Goal: Task Accomplishment & Management: Manage account settings

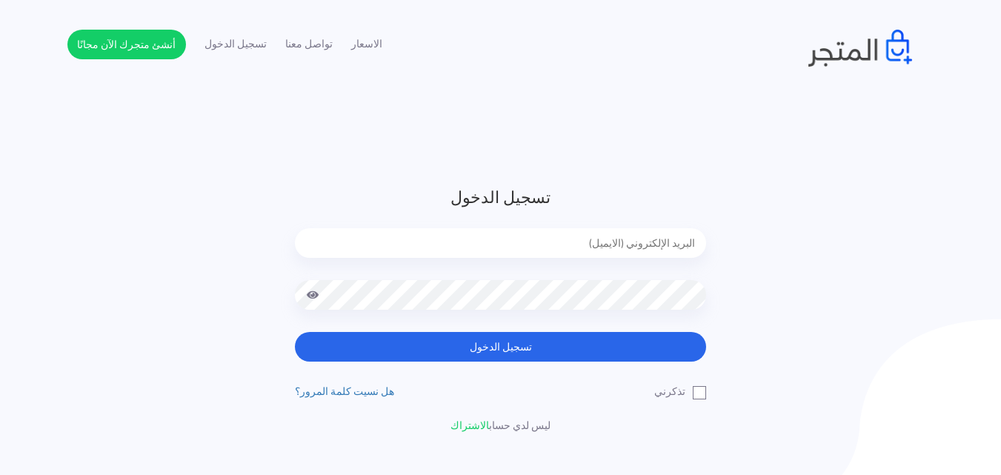
click at [574, 248] on input "email" at bounding box center [500, 243] width 411 height 30
type input "[EMAIL_ADDRESS][DOMAIN_NAME]"
click at [295, 332] on button "تسجيل الدخول" at bounding box center [500, 347] width 411 height 30
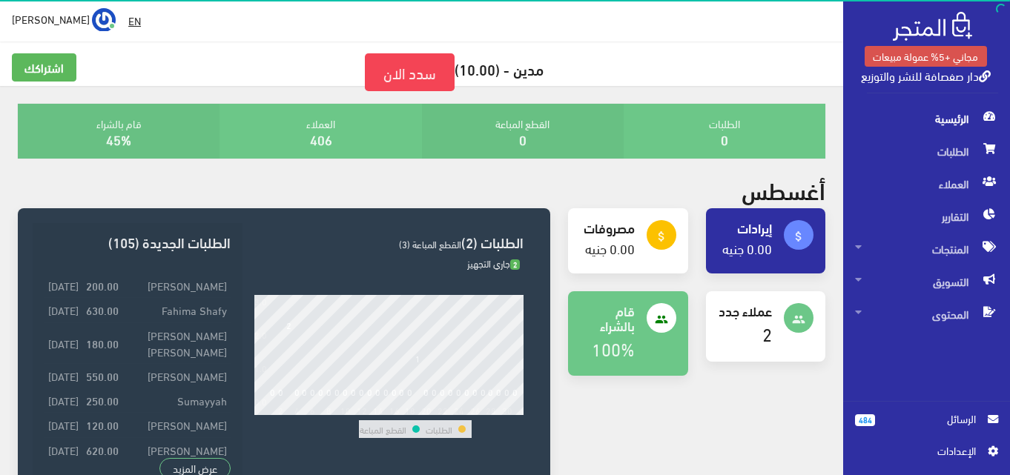
click at [943, 423] on span "الرسائل" at bounding box center [931, 419] width 89 height 16
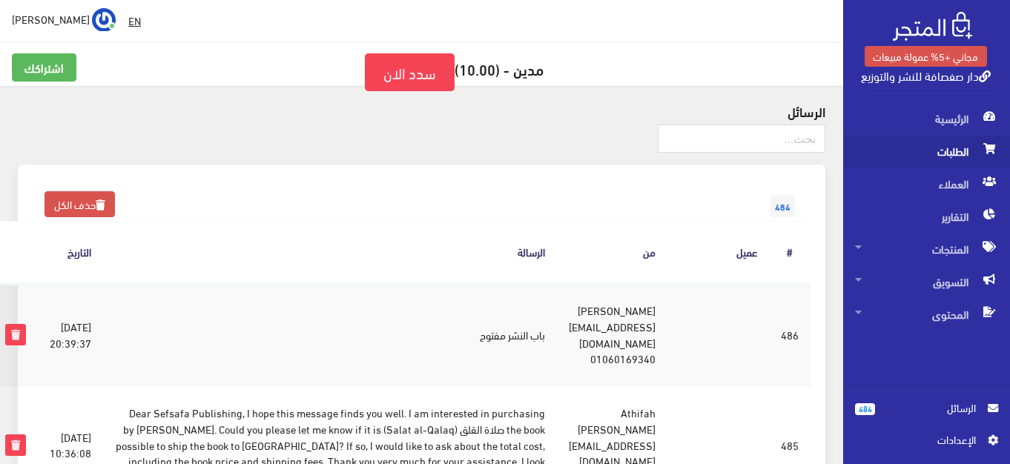
click at [933, 156] on span "الطلبات" at bounding box center [926, 151] width 143 height 33
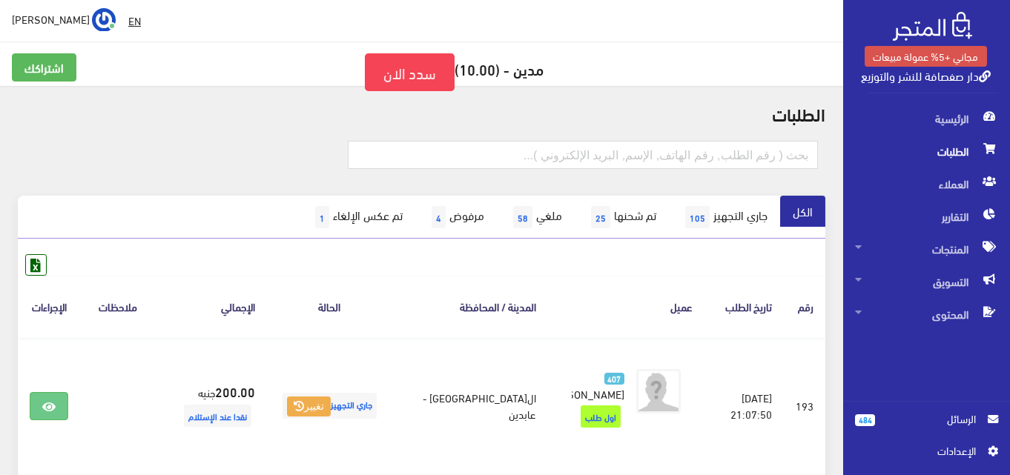
click at [921, 420] on span "الرسائل" at bounding box center [931, 419] width 89 height 16
